Goal: Find specific page/section: Find specific page/section

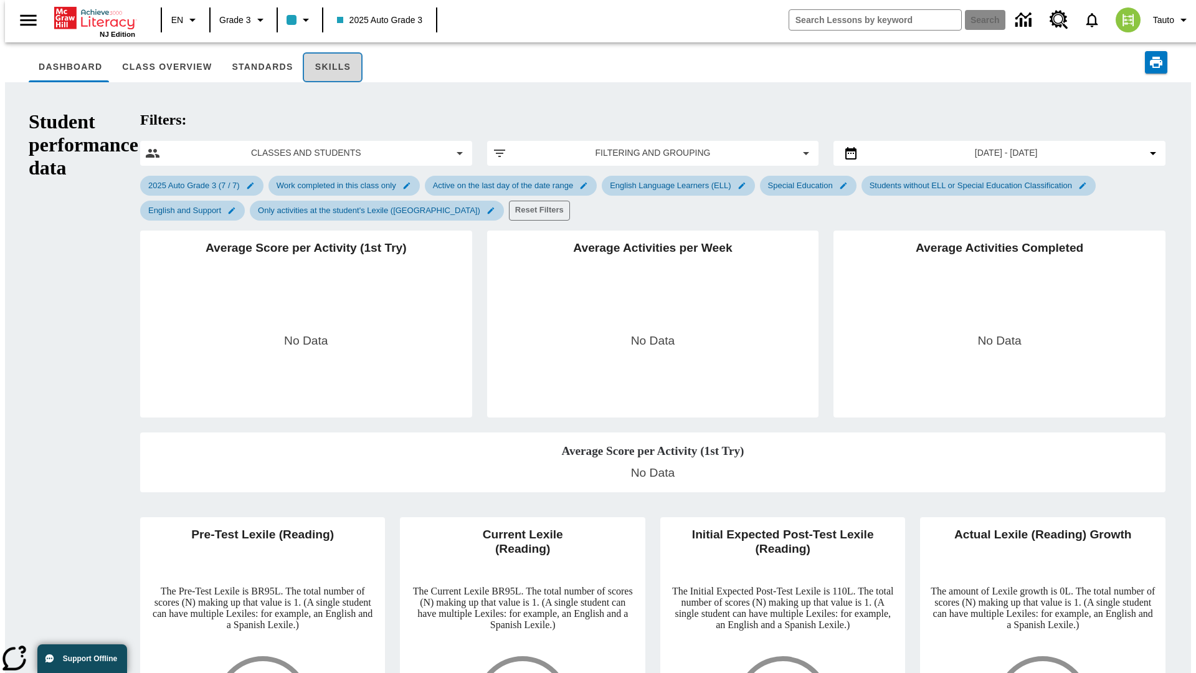
click at [316, 67] on button "Skills" at bounding box center [333, 67] width 60 height 30
